Goal: Information Seeking & Learning: Find specific fact

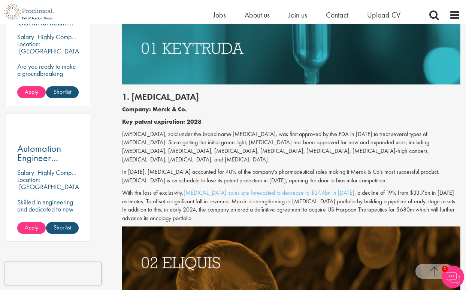
scroll to position [479, 0]
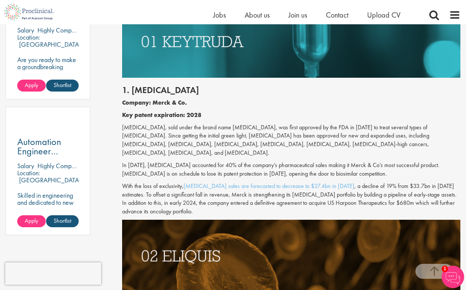
click at [191, 114] on b "Key patent expiration: 2028" at bounding box center [161, 115] width 79 height 8
click at [207, 141] on p "[MEDICAL_DATA], sold under the brand name [MEDICAL_DATA], was first approved by…" at bounding box center [291, 141] width 338 height 34
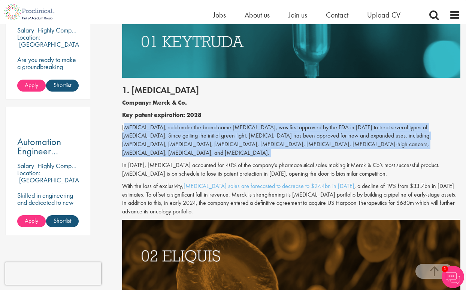
click at [219, 124] on p "[MEDICAL_DATA], sold under the brand name [MEDICAL_DATA], was first approved by…" at bounding box center [291, 141] width 338 height 34
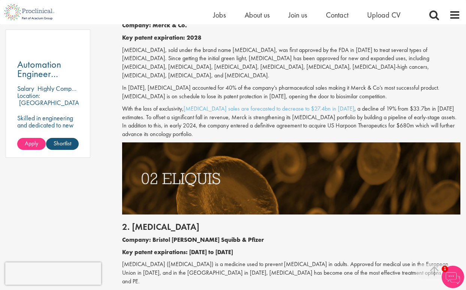
scroll to position [565, 0]
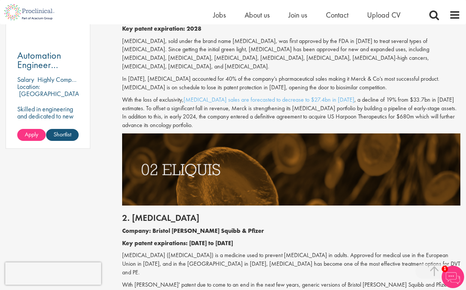
click at [170, 108] on p "With the loss of exclusivity, [MEDICAL_DATA] sales are forecasted to decrease t…" at bounding box center [291, 113] width 338 height 34
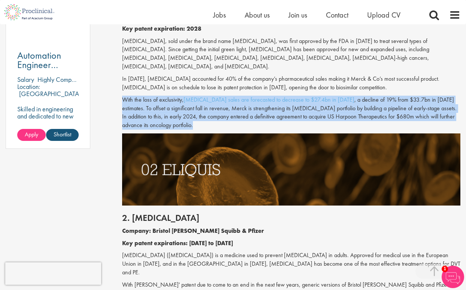
click at [170, 108] on p "With the loss of exclusivity, [MEDICAL_DATA] sales are forecasted to decrease t…" at bounding box center [291, 113] width 338 height 34
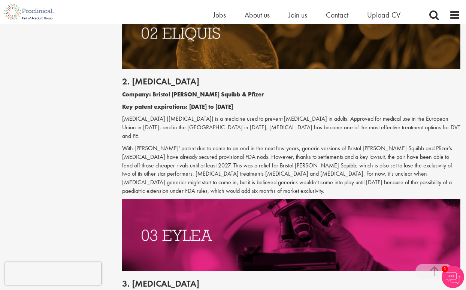
scroll to position [711, 0]
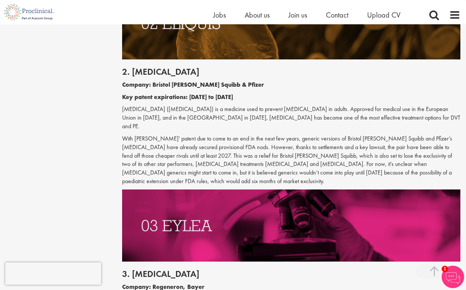
click at [225, 113] on p "[MEDICAL_DATA] ([MEDICAL_DATA]) is a medicine used to prevent [MEDICAL_DATA] in…" at bounding box center [291, 118] width 338 height 26
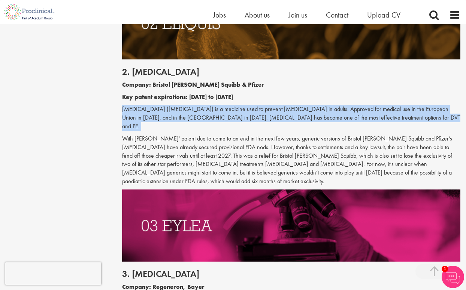
click at [260, 96] on p "Key patent expirations: [DATE] to [DATE]" at bounding box center [291, 97] width 338 height 9
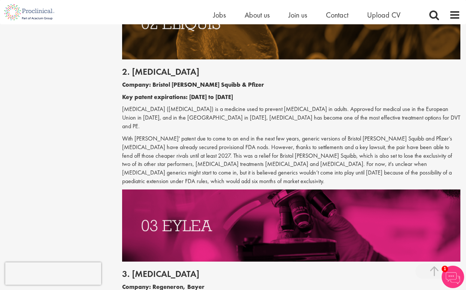
click at [235, 110] on p "[MEDICAL_DATA] ([MEDICAL_DATA]) is a medicine used to prevent [MEDICAL_DATA] in…" at bounding box center [291, 118] width 338 height 26
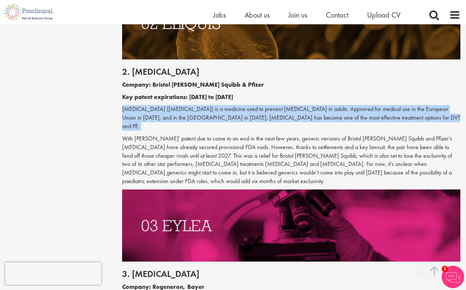
click at [231, 124] on div "2. [MEDICAL_DATA] Company: Bristol [PERSON_NAME] Squibb & Pfizer Key patent exp…" at bounding box center [290, 125] width 349 height 130
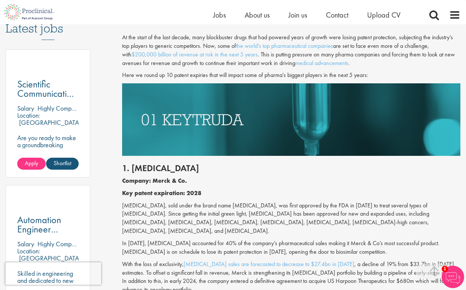
scroll to position [408, 0]
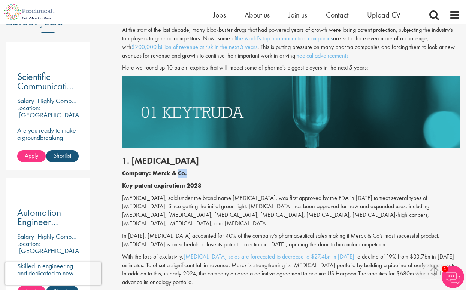
drag, startPoint x: 177, startPoint y: 173, endPoint x: 192, endPoint y: 173, distance: 14.6
click at [192, 173] on p "Company: Merck & Co." at bounding box center [291, 174] width 338 height 9
drag, startPoint x: 153, startPoint y: 174, endPoint x: 199, endPoint y: 177, distance: 46.2
click at [199, 177] on p "Company: Merck & Co." at bounding box center [291, 174] width 338 height 9
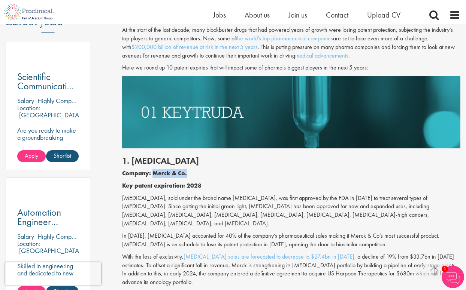
click at [207, 223] on p "[MEDICAL_DATA], sold under the brand name [MEDICAL_DATA], was first approved by…" at bounding box center [291, 211] width 338 height 34
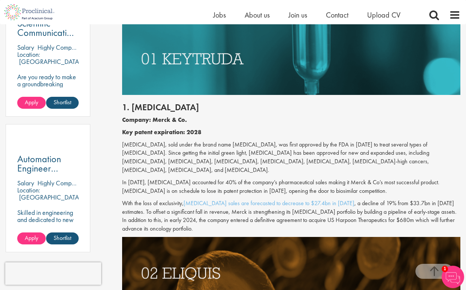
scroll to position [462, 0]
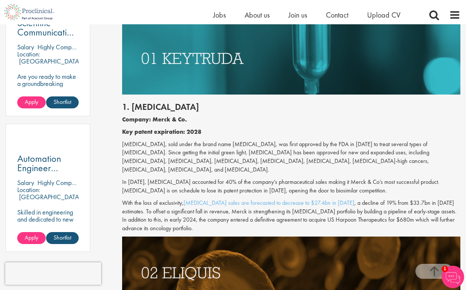
click at [220, 191] on p "In [DATE], [MEDICAL_DATA] accounted for 40% of the company’s pharmaceutical sal…" at bounding box center [291, 186] width 338 height 17
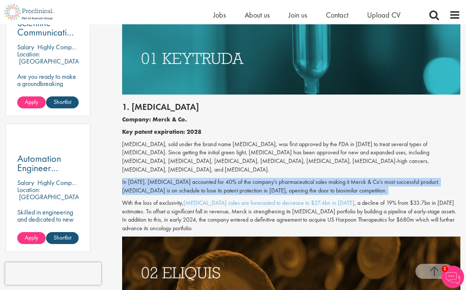
click at [231, 168] on p "[MEDICAL_DATA], sold under the brand name [MEDICAL_DATA], was first approved by…" at bounding box center [291, 157] width 338 height 34
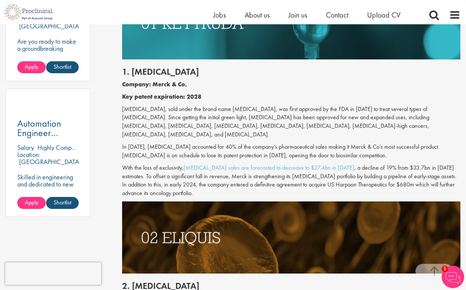
scroll to position [499, 0]
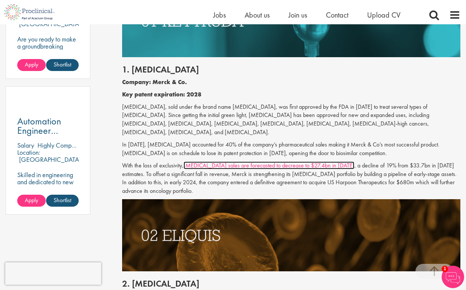
click at [220, 167] on link "[MEDICAL_DATA] sales are forecasted to decrease to $27.4bn in [DATE]" at bounding box center [268, 166] width 171 height 8
